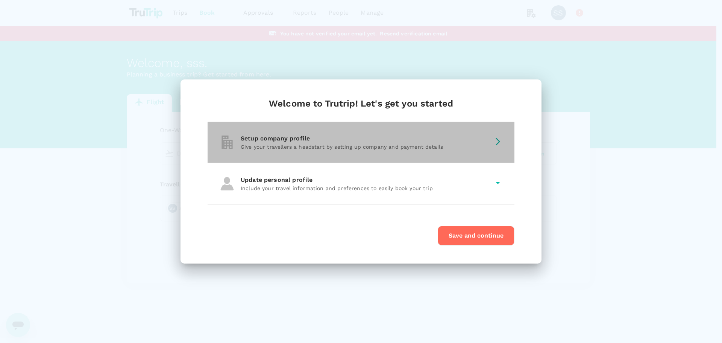
click at [486, 140] on div "Setup company profile" at bounding box center [366, 138] width 250 height 9
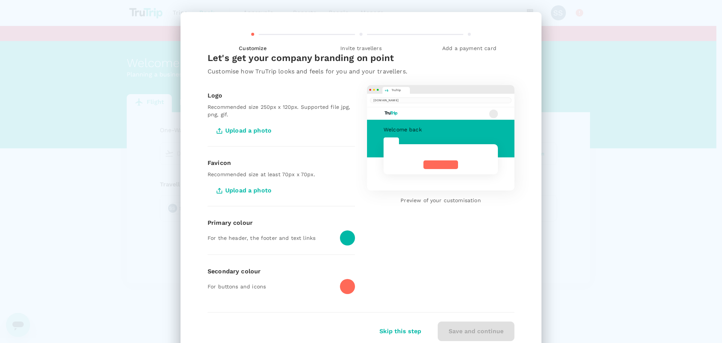
scroll to position [28, 0]
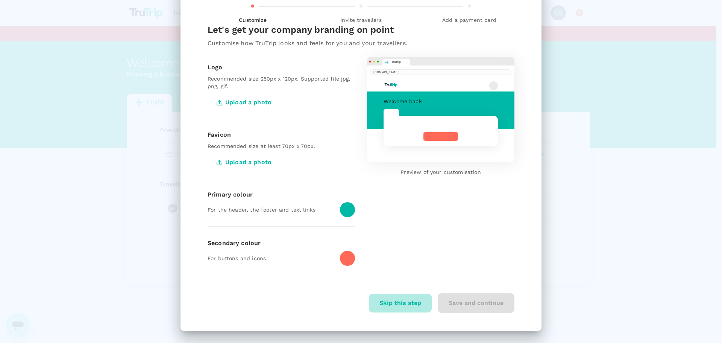
click at [400, 303] on button "Skip this step" at bounding box center [400, 302] width 63 height 19
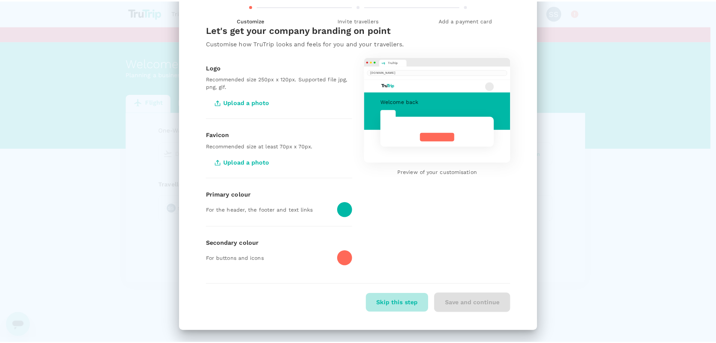
scroll to position [0, 0]
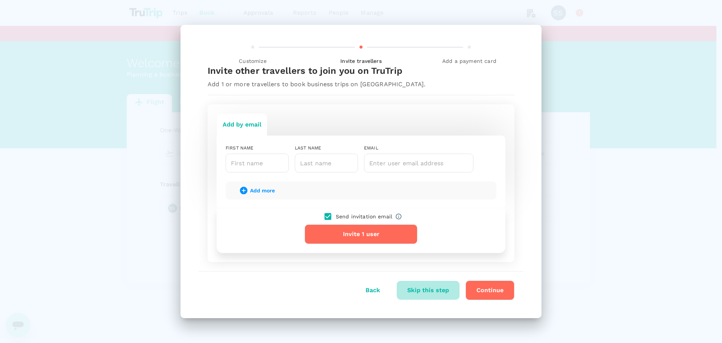
click at [419, 288] on button "Skip this step" at bounding box center [428, 290] width 63 height 19
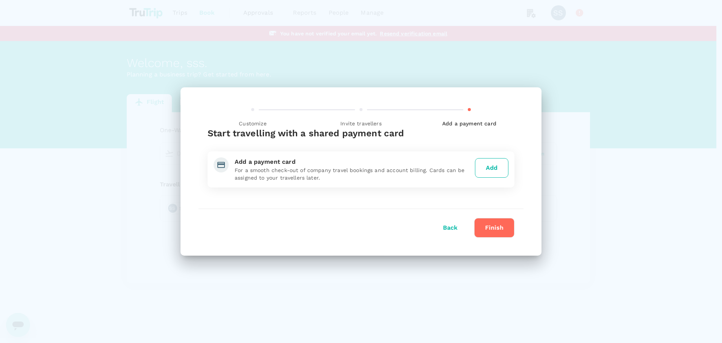
click at [490, 228] on button "Finish" at bounding box center [494, 228] width 40 height 20
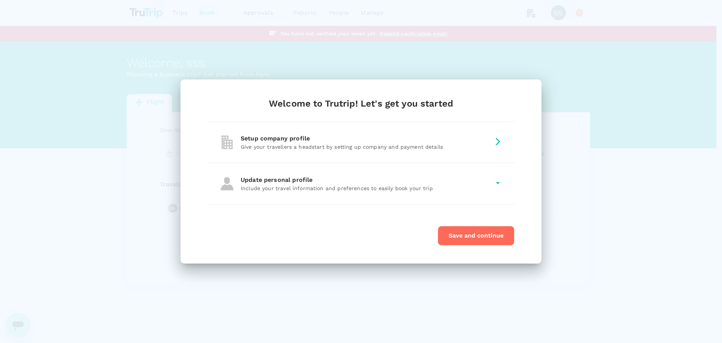
click at [488, 239] on button "Save and continue" at bounding box center [476, 236] width 77 height 20
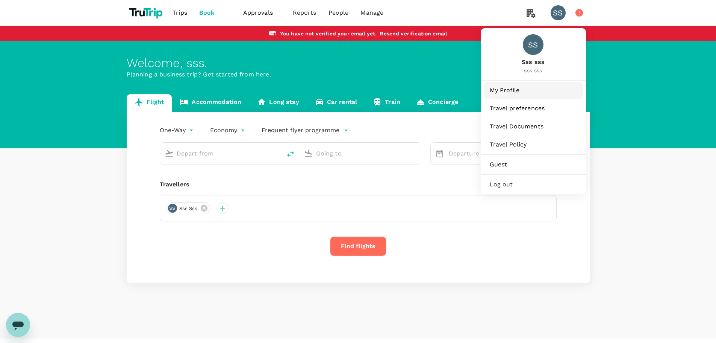
click at [506, 86] on span "My Profile" at bounding box center [533, 90] width 87 height 9
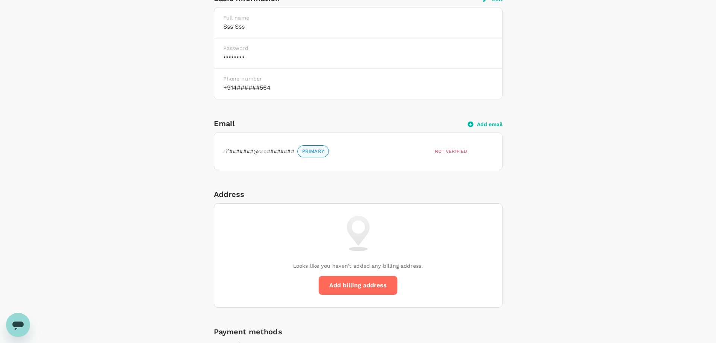
scroll to position [222, 0]
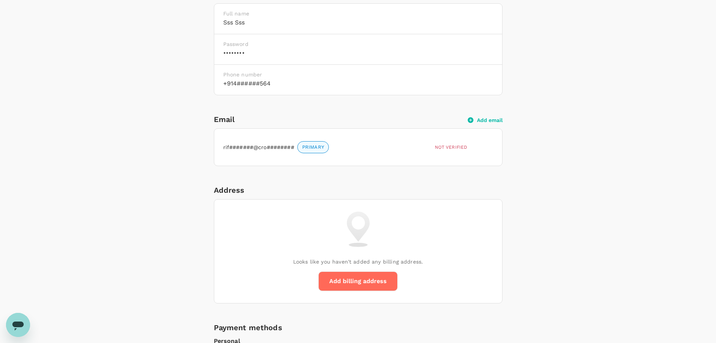
click at [317, 146] on span "PRIMARY" at bounding box center [313, 147] width 31 height 7
click at [354, 152] on div "rif#######@cro######## PRIMARY" at bounding box center [326, 145] width 212 height 15
click at [453, 144] on span "Not verified" at bounding box center [451, 146] width 33 height 5
click at [494, 120] on button "Add email" at bounding box center [485, 120] width 35 height 7
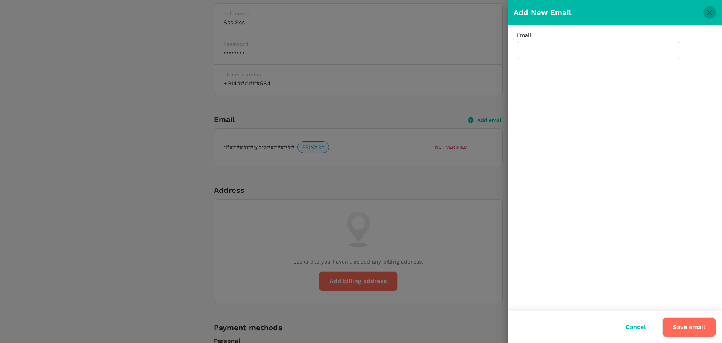
click at [712, 14] on icon "close" at bounding box center [709, 12] width 9 height 9
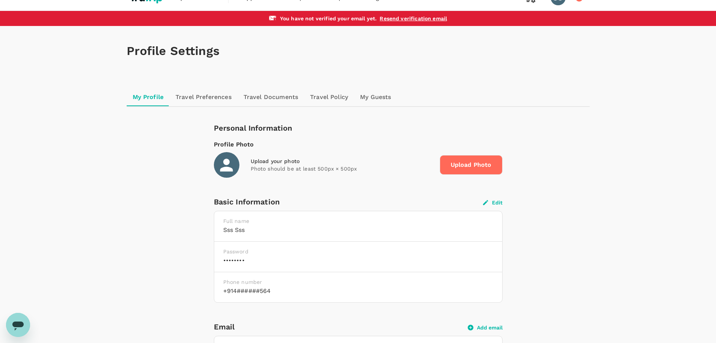
scroll to position [10, 0]
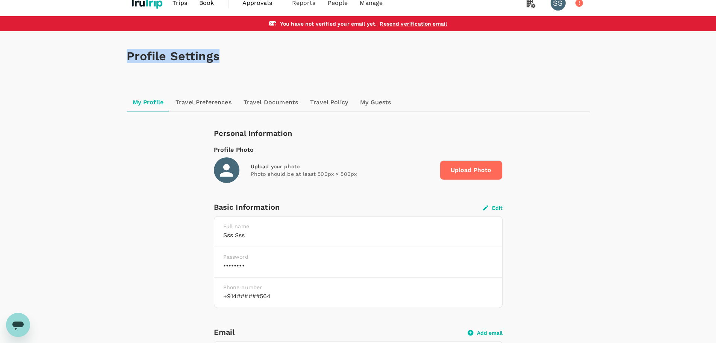
drag, startPoint x: 716, startPoint y: 54, endPoint x: 641, endPoint y: 101, distance: 88.7
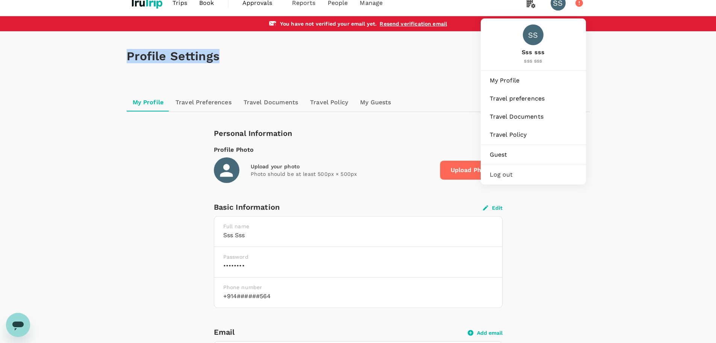
click at [559, 2] on div "SS" at bounding box center [558, 2] width 15 height 15
click at [559, 10] on div "SS" at bounding box center [558, 2] width 15 height 15
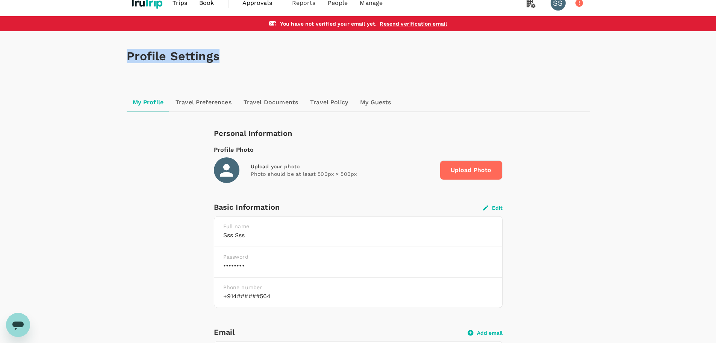
click at [560, 9] on div "SS" at bounding box center [558, 2] width 15 height 15
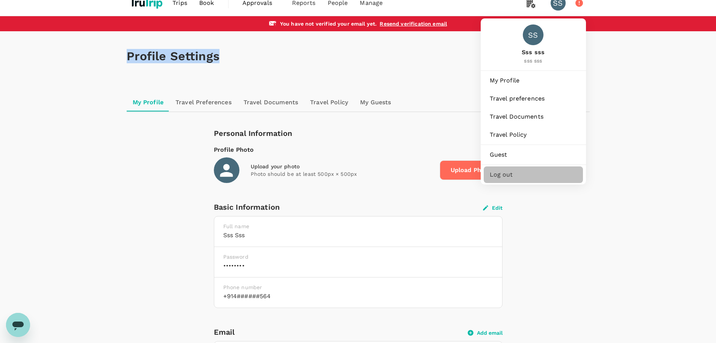
click at [515, 173] on span "Log out" at bounding box center [533, 174] width 87 height 9
